Goal: Entertainment & Leisure: Consume media (video, audio)

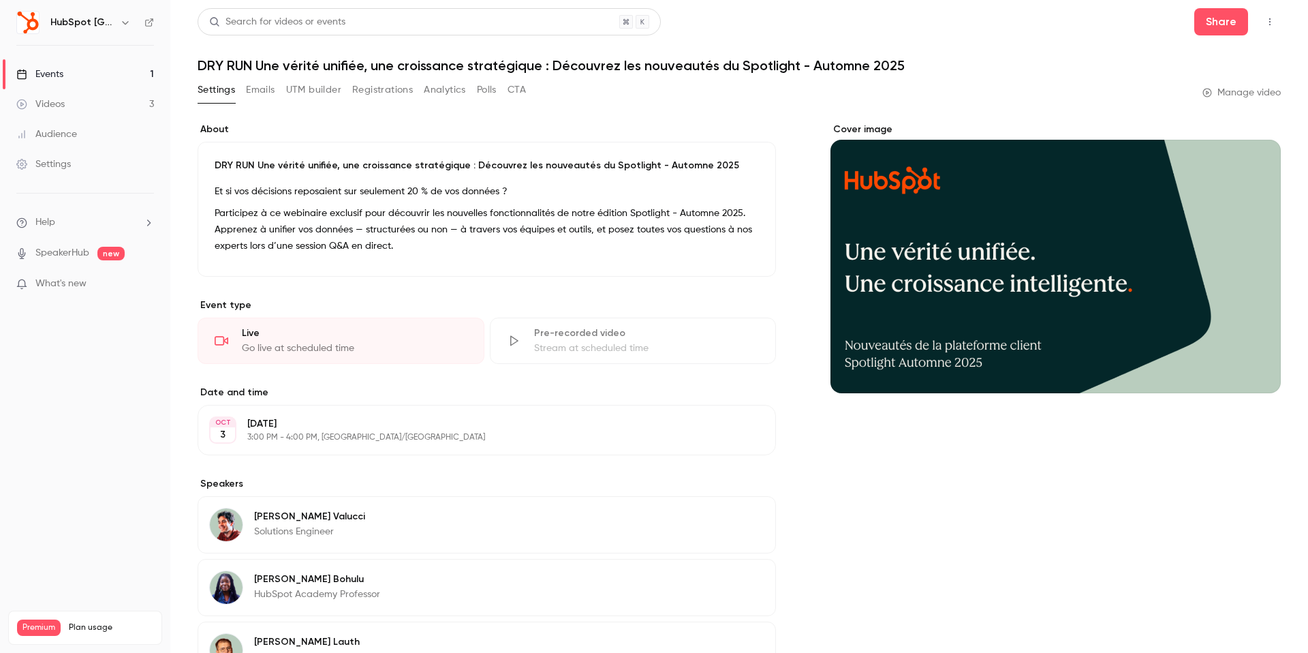
click at [64, 70] on link "Events 1" at bounding box center [85, 74] width 170 height 30
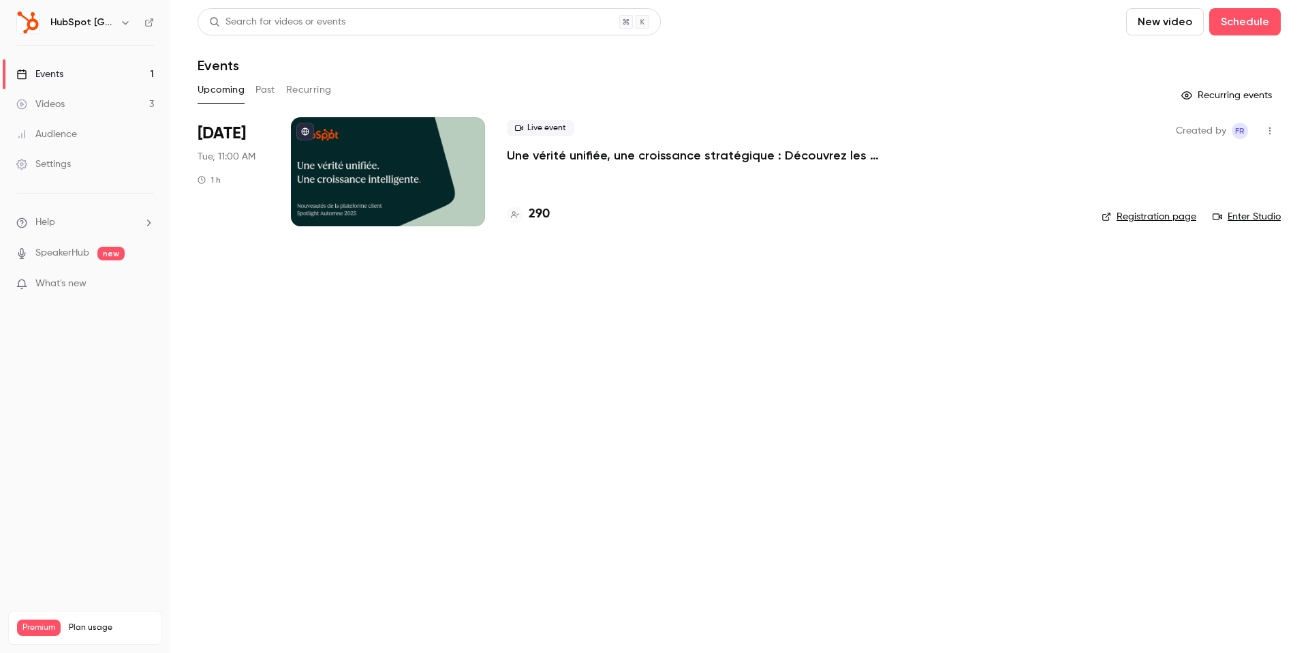
click at [255, 91] on button "Past" at bounding box center [265, 90] width 20 height 22
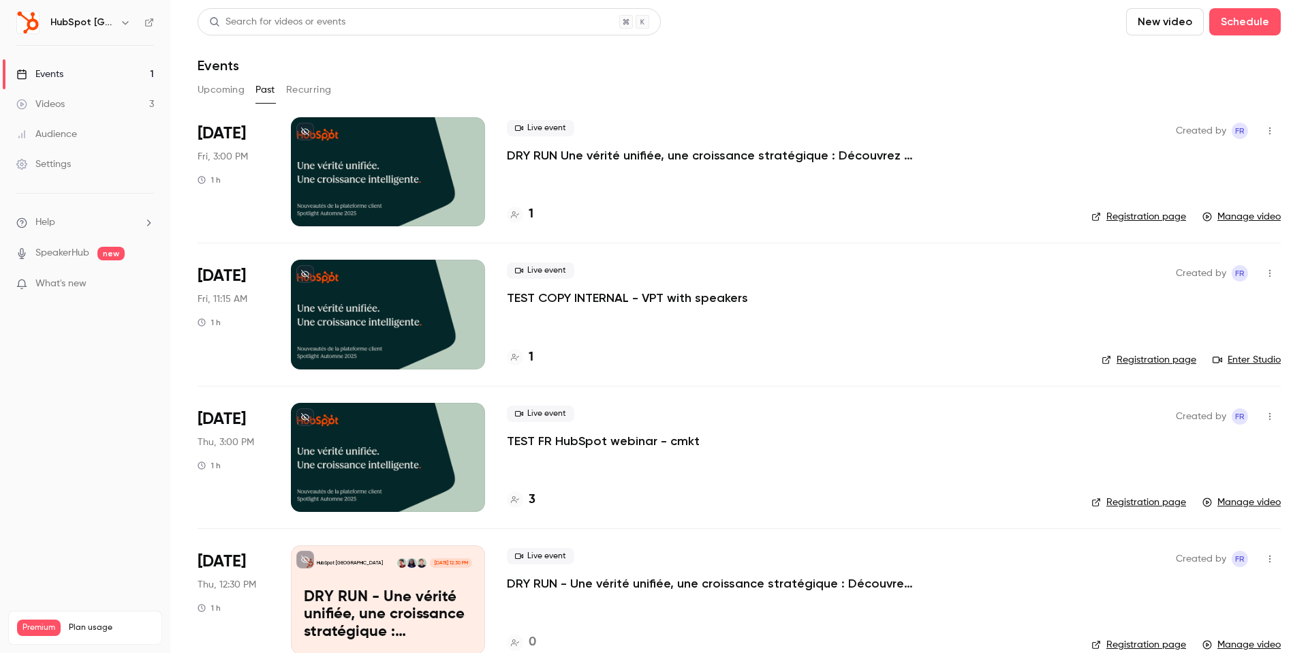
click at [614, 150] on p "DRY RUN Une vérité unifiée, une croissance stratégique : Découvrez les nouveaut…" at bounding box center [711, 155] width 409 height 16
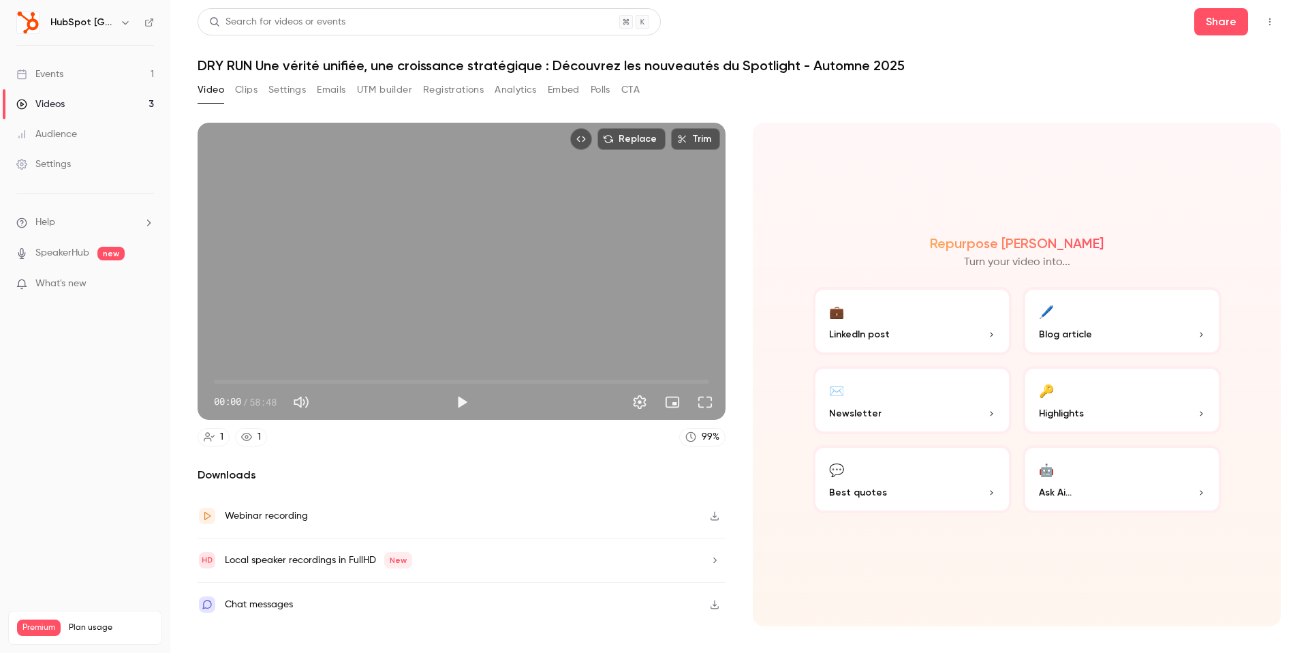
click at [594, 87] on button "Polls" at bounding box center [601, 90] width 20 height 22
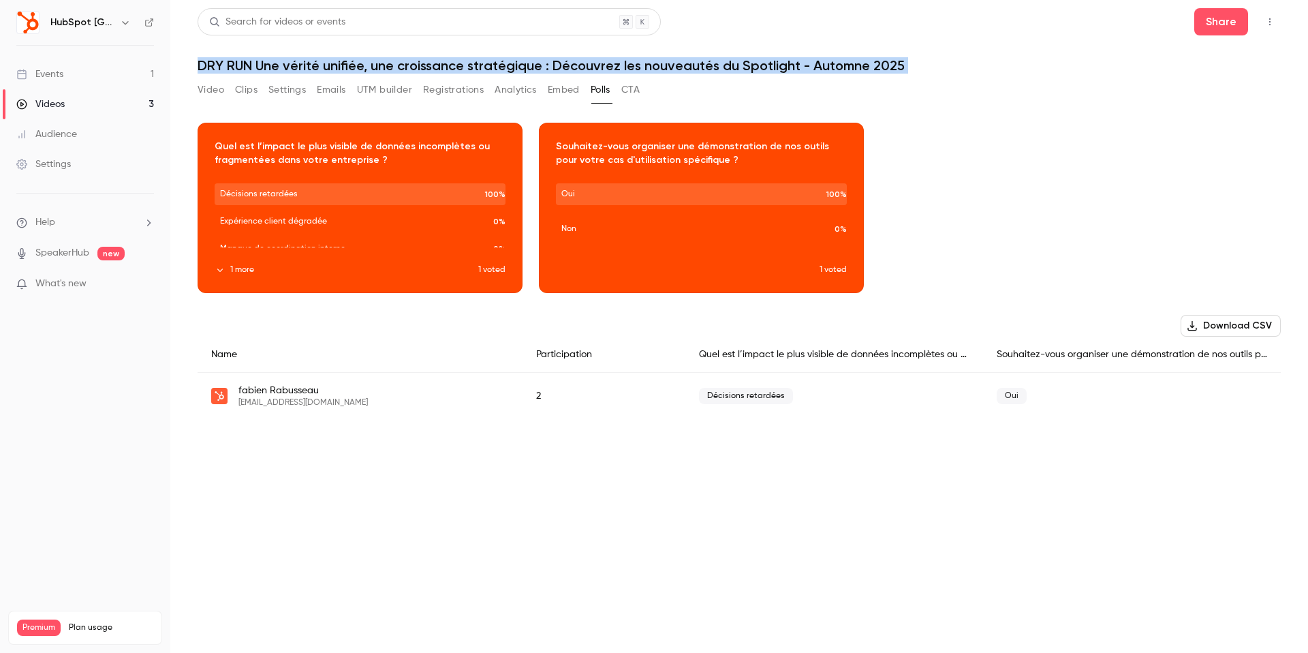
drag, startPoint x: 183, startPoint y: 140, endPoint x: 934, endPoint y: -17, distance: 767.5
click at [934, 0] on html "HubSpot [GEOGRAPHIC_DATA] Events 1 Videos 3 Audience Settings Help SpeakerHub n…" at bounding box center [654, 326] width 1308 height 653
